Goal: Information Seeking & Learning: Learn about a topic

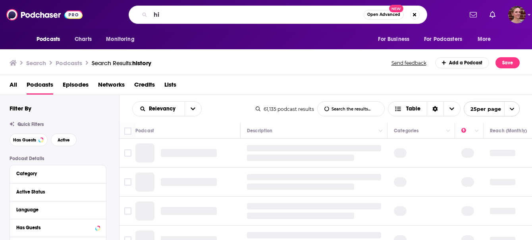
type input "h"
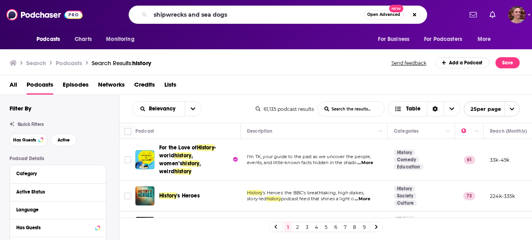
type input "shipwrecks and sea dogs"
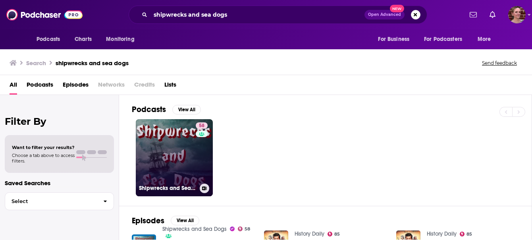
click at [184, 146] on link "58 Shipwrecks and Sea Dogs" at bounding box center [174, 157] width 77 height 77
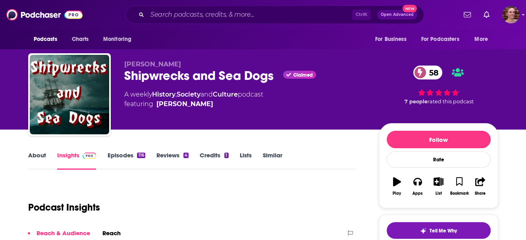
drag, startPoint x: 275, startPoint y: 146, endPoint x: 200, endPoint y: 180, distance: 81.7
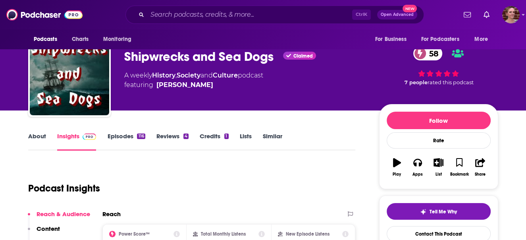
scroll to position [20, 0]
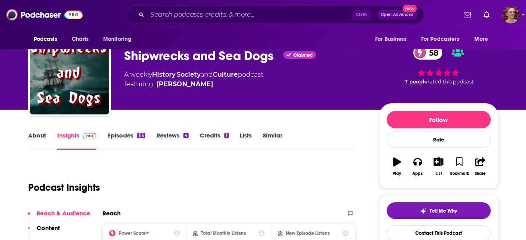
click at [209, 137] on link "Credits 1" at bounding box center [214, 140] width 29 height 18
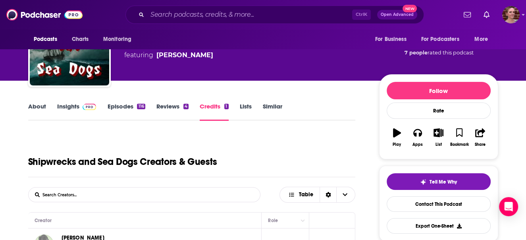
scroll to position [48, 0]
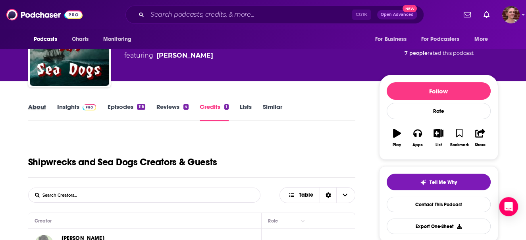
click at [55, 103] on div "About" at bounding box center [42, 112] width 29 height 18
click at [61, 105] on link "Insights" at bounding box center [76, 112] width 39 height 18
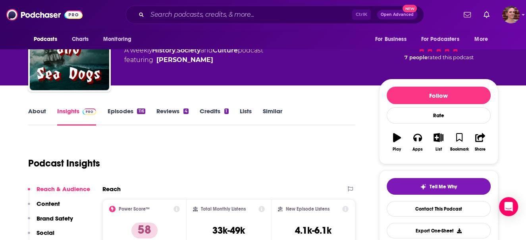
scroll to position [40, 0]
